Goal: Navigation & Orientation: Go to known website

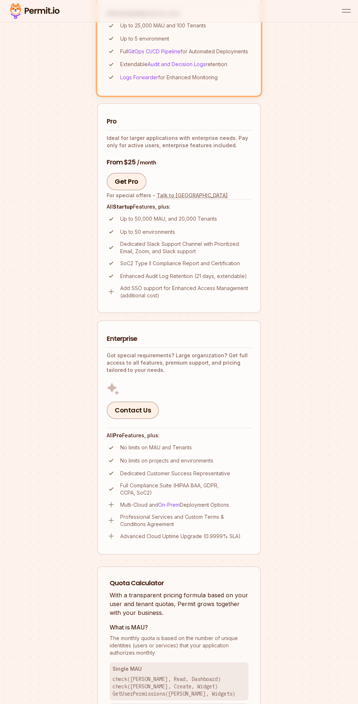
scroll to position [428, 0]
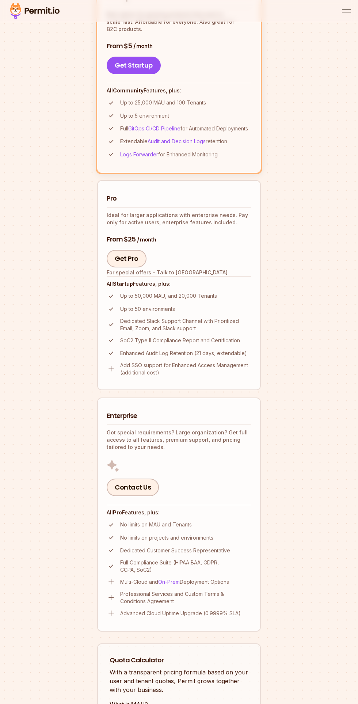
scroll to position [353, 0]
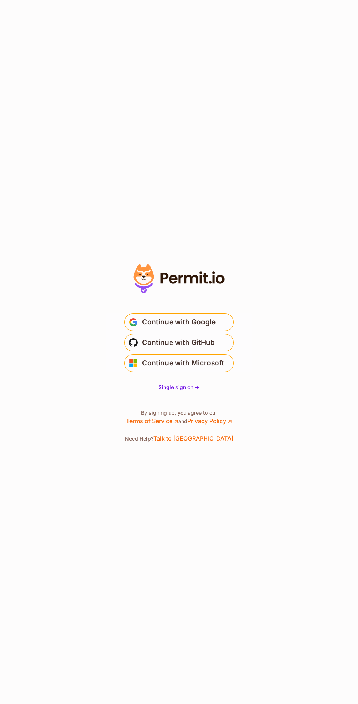
click at [336, 679] on section "* Or" at bounding box center [179, 352] width 358 height 704
click at [40, 654] on section "* Or" at bounding box center [179, 352] width 358 height 704
click at [347, 30] on section "* Or" at bounding box center [179, 352] width 358 height 704
click at [332, 30] on section "* Or" at bounding box center [179, 352] width 358 height 704
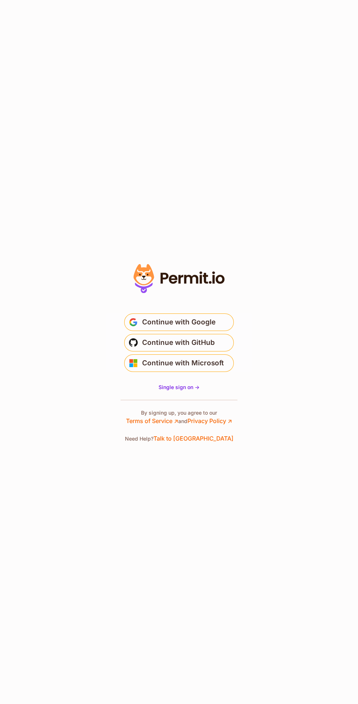
click at [29, 33] on section "* Or" at bounding box center [179, 352] width 358 height 704
click at [19, 29] on section "* Or" at bounding box center [179, 352] width 358 height 704
click at [324, 676] on section "* Or" at bounding box center [179, 352] width 358 height 704
click at [325, 676] on section "* Or" at bounding box center [179, 352] width 358 height 704
